Goal: Find specific page/section: Find specific page/section

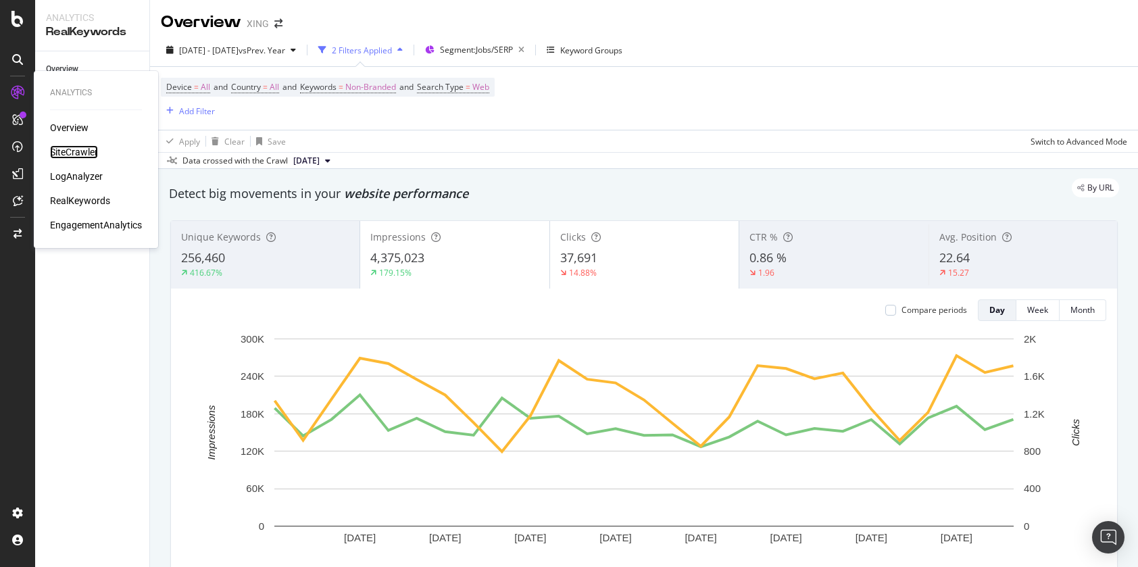
click at [59, 151] on div "SiteCrawler" at bounding box center [74, 152] width 48 height 14
